Goal: Transaction & Acquisition: Purchase product/service

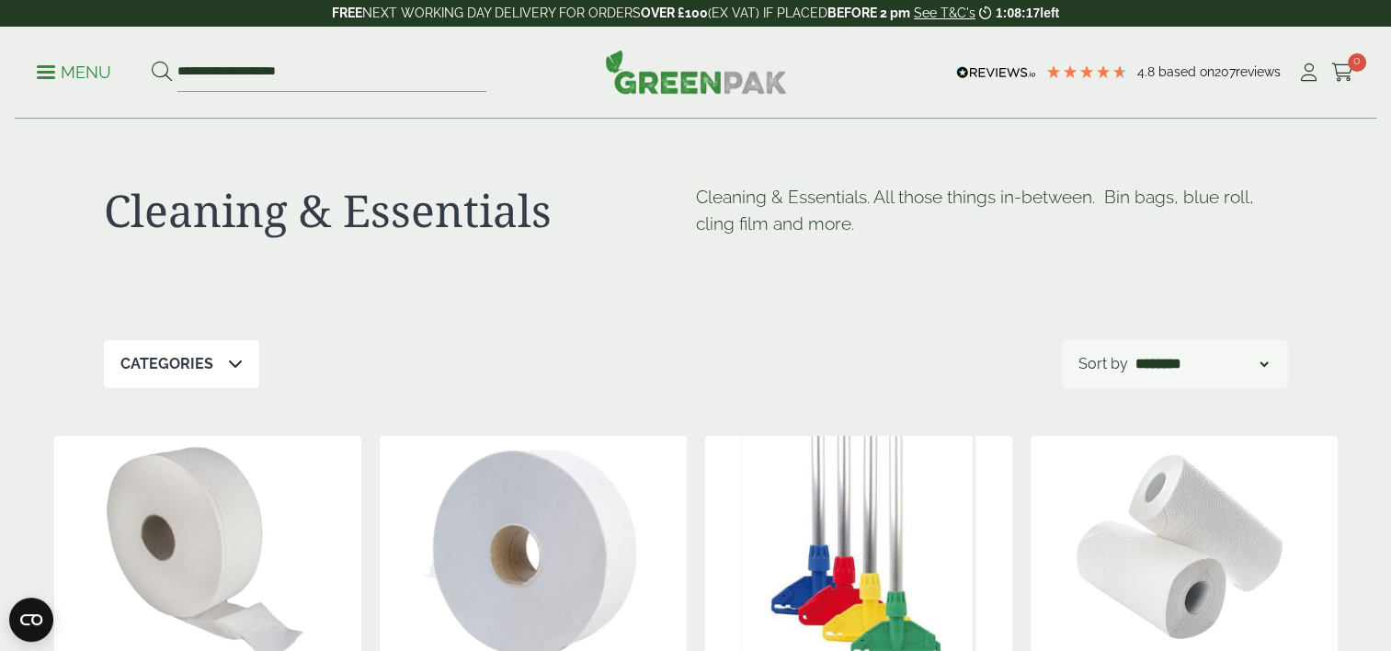
click at [58, 75] on p "Menu" at bounding box center [74, 73] width 74 height 22
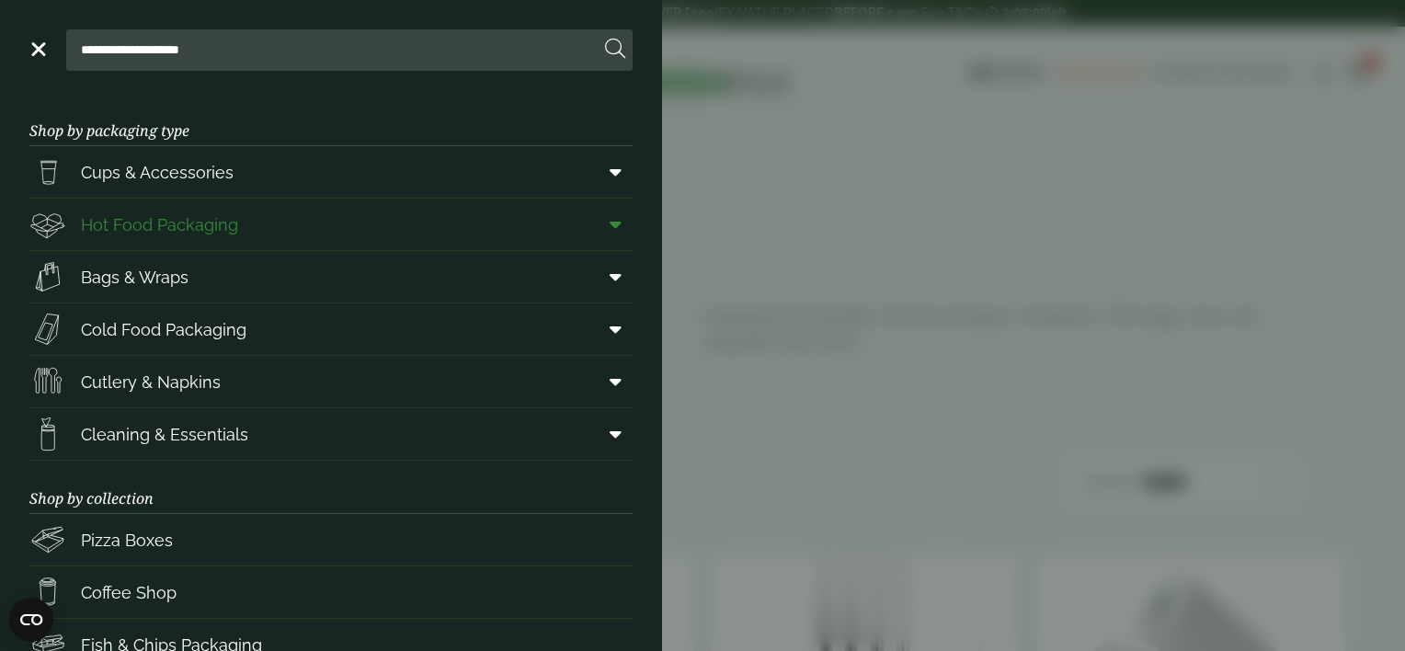
click at [173, 224] on span "Hot Food Packaging" at bounding box center [159, 224] width 157 height 25
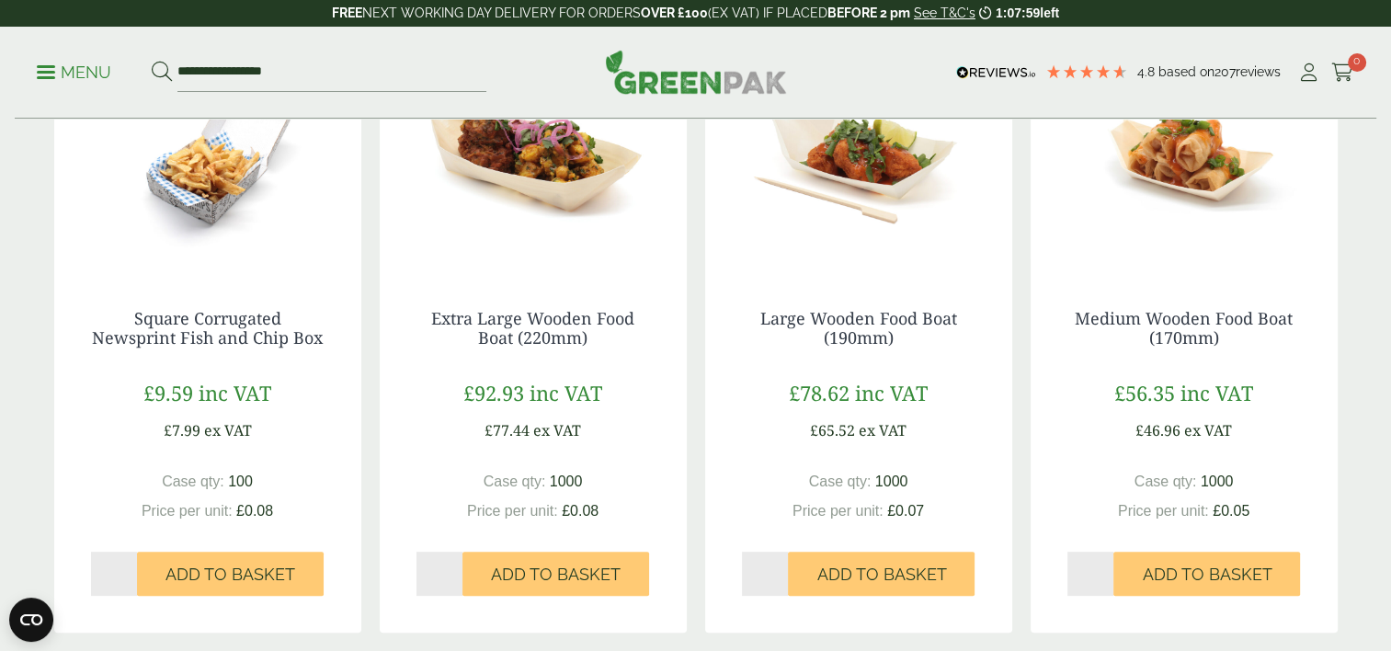
scroll to position [526, 0]
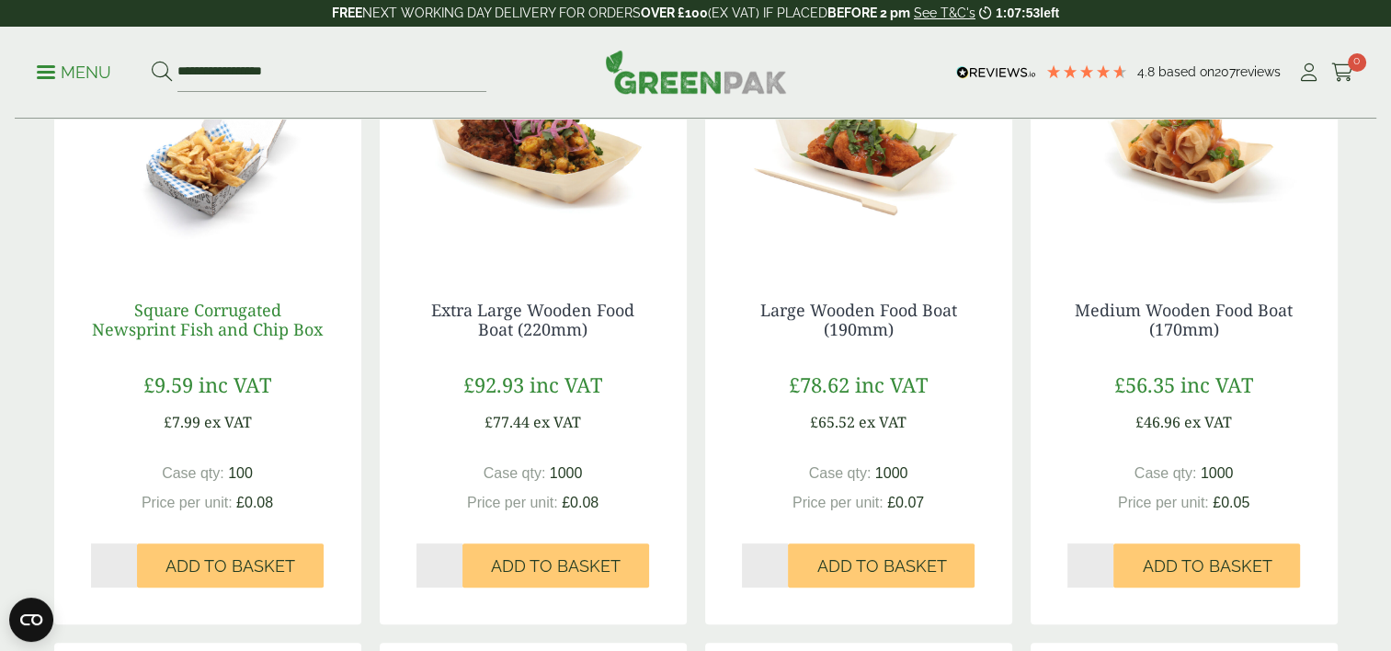
click at [201, 321] on link "Square Corrugated Newsprint Fish and Chip Box" at bounding box center [207, 320] width 231 height 42
